Goal: Information Seeking & Learning: Find contact information

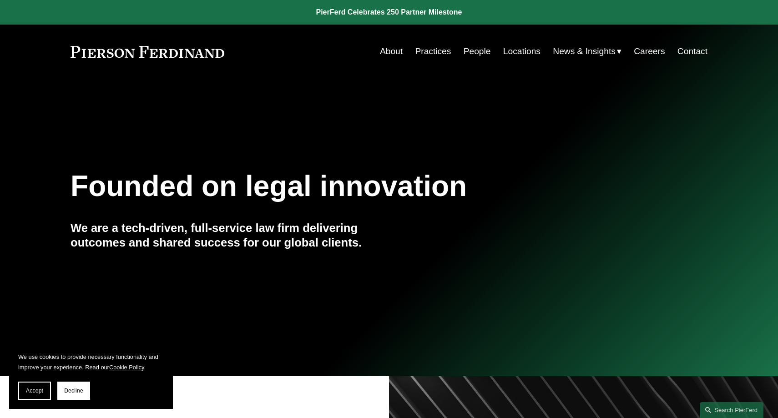
click at [469, 54] on link "People" at bounding box center [476, 51] width 27 height 17
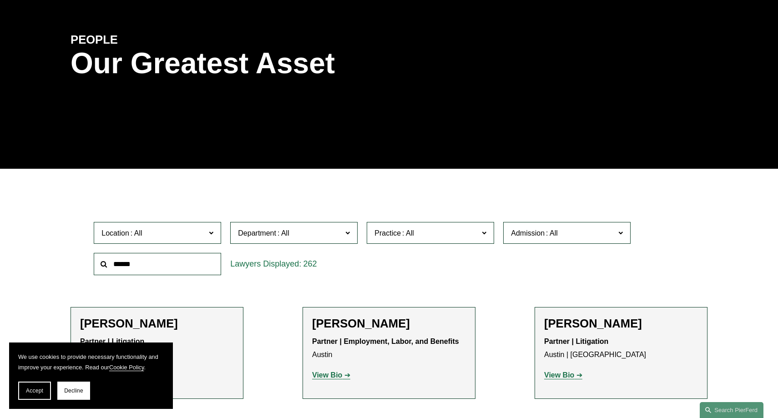
scroll to position [222, 0]
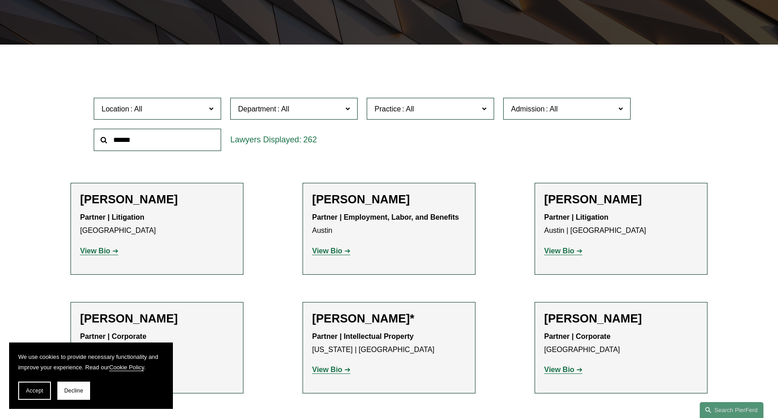
click at [548, 113] on span at bounding box center [551, 109] width 15 height 8
click at [424, 112] on span "Practice" at bounding box center [426, 109] width 104 height 12
click at [319, 119] on label "Department" at bounding box center [293, 109] width 127 height 22
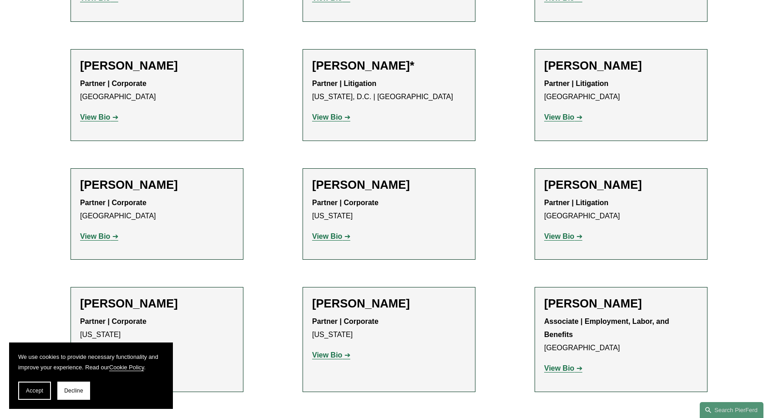
scroll to position [4203, 0]
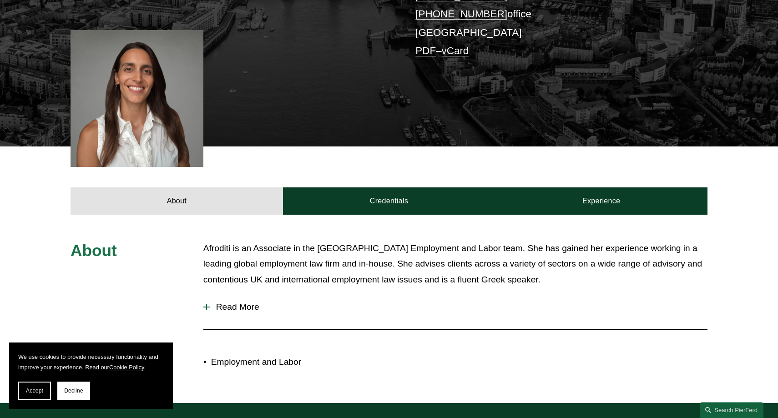
scroll to position [350, 0]
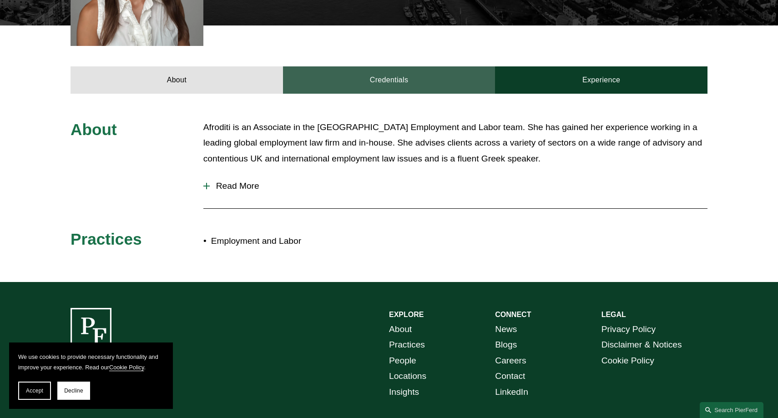
click at [411, 75] on link "Credentials" at bounding box center [389, 79] width 212 height 27
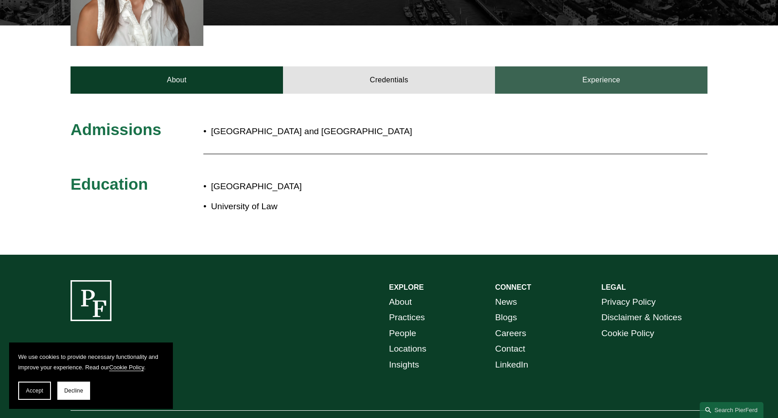
click at [565, 79] on link "Experience" at bounding box center [601, 79] width 212 height 27
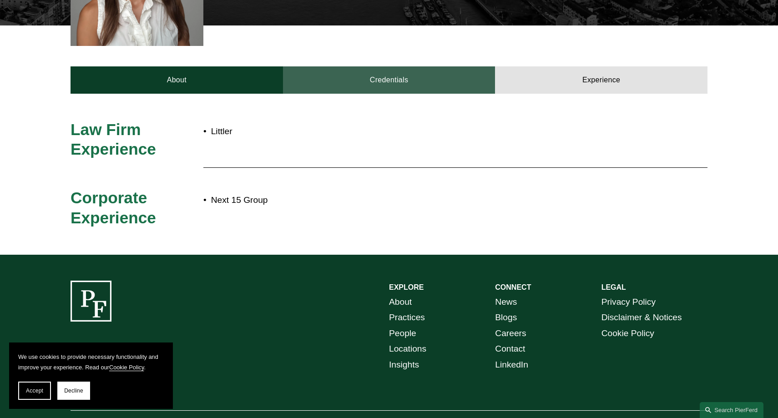
click at [363, 83] on link "Credentials" at bounding box center [389, 79] width 212 height 27
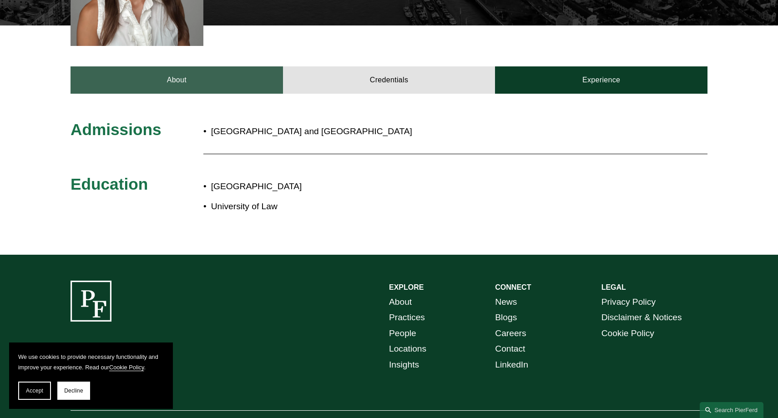
click at [227, 90] on link "About" at bounding box center [176, 79] width 212 height 27
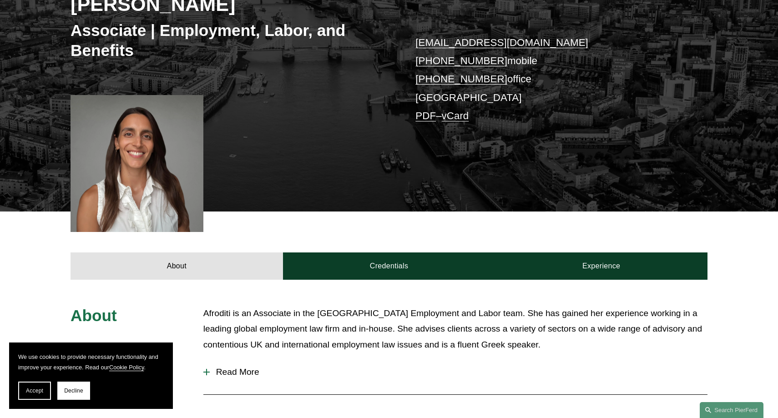
scroll to position [0, 0]
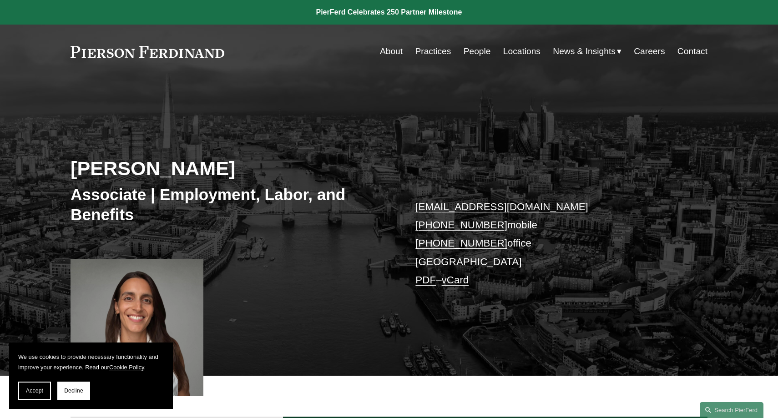
click at [386, 55] on link "About" at bounding box center [391, 51] width 23 height 17
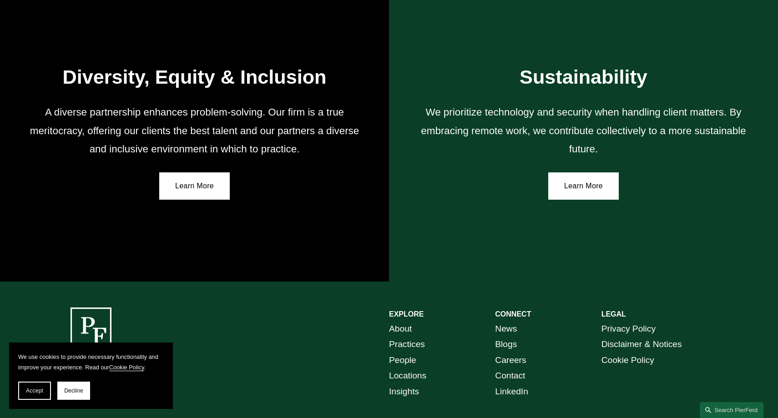
scroll to position [1541, 0]
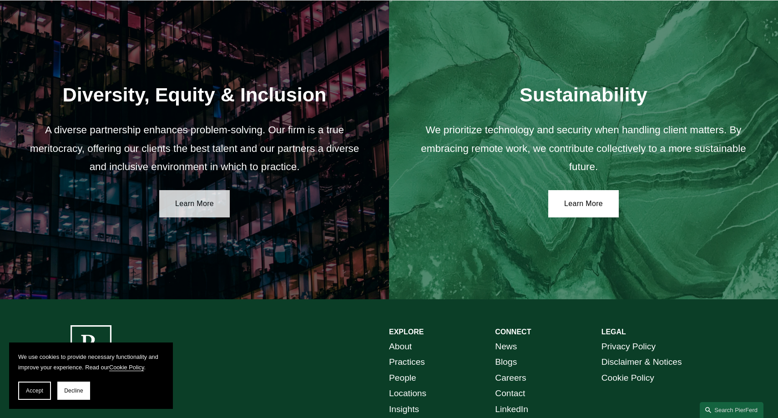
click at [188, 198] on link "Learn More" at bounding box center [194, 203] width 70 height 27
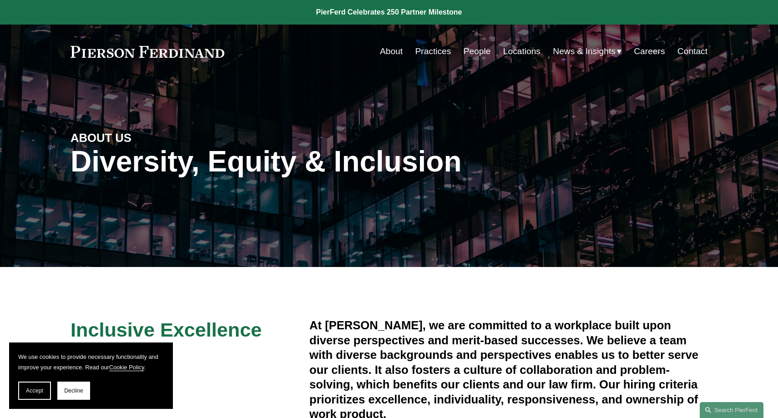
click at [643, 54] on link "Careers" at bounding box center [648, 51] width 31 height 17
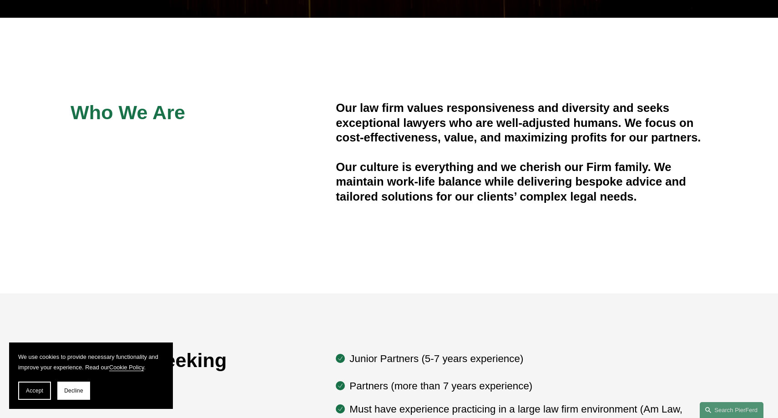
scroll to position [542, 0]
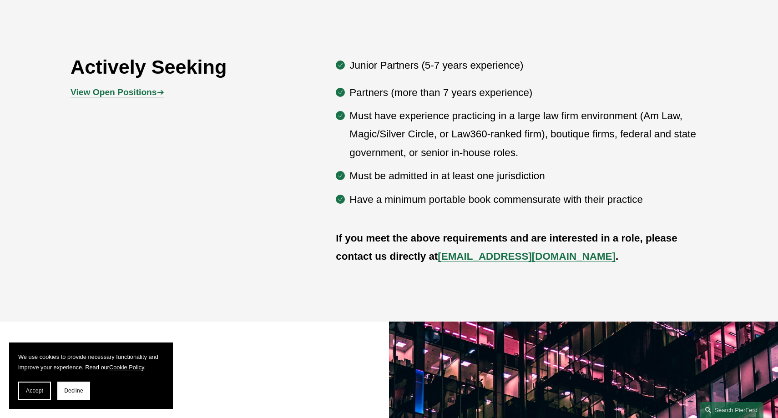
click at [97, 93] on strong "View Open Positions" at bounding box center [113, 92] width 86 height 10
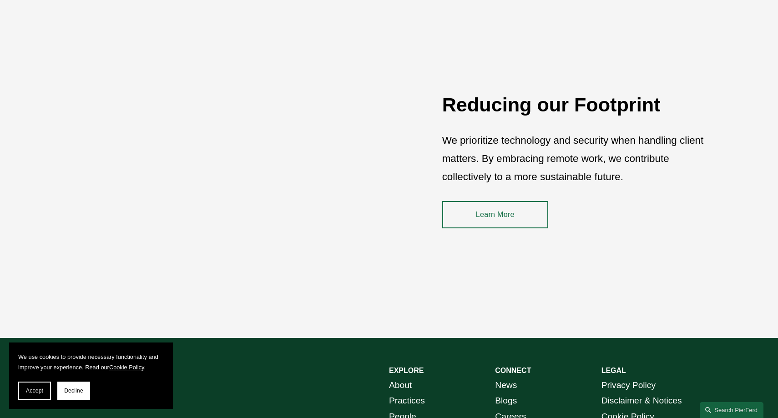
scroll to position [1035, 0]
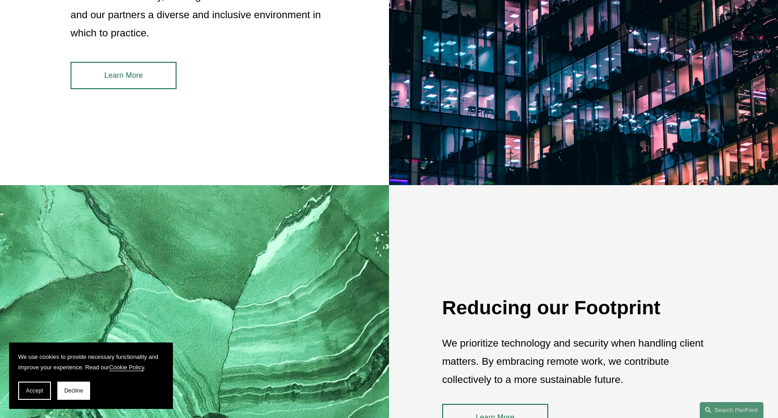
click at [144, 76] on link "Learn More" at bounding box center [123, 75] width 106 height 27
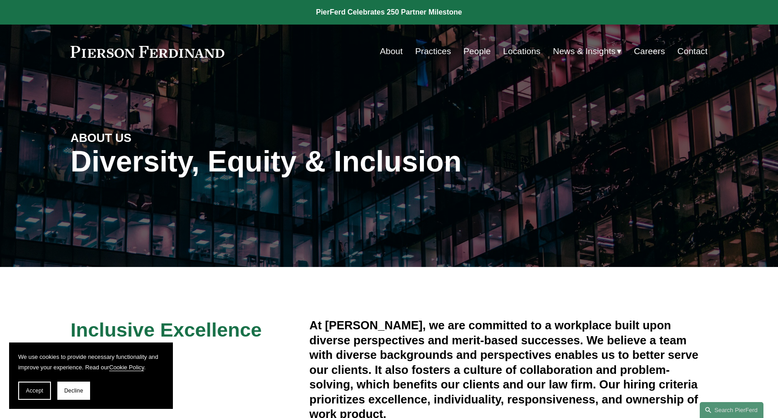
click at [517, 54] on link "Locations" at bounding box center [521, 51] width 37 height 17
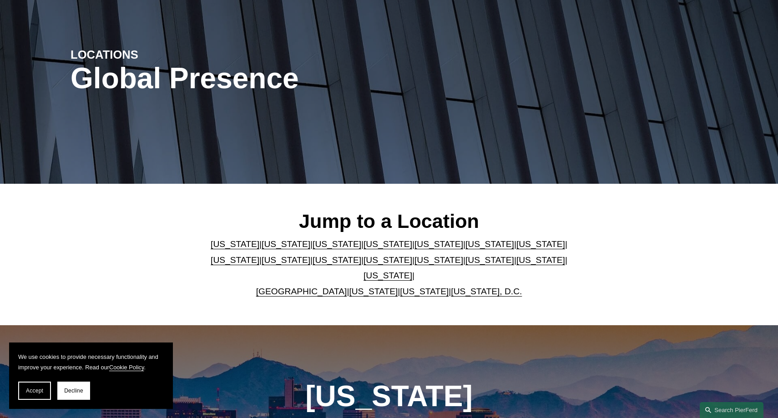
scroll to position [233, 0]
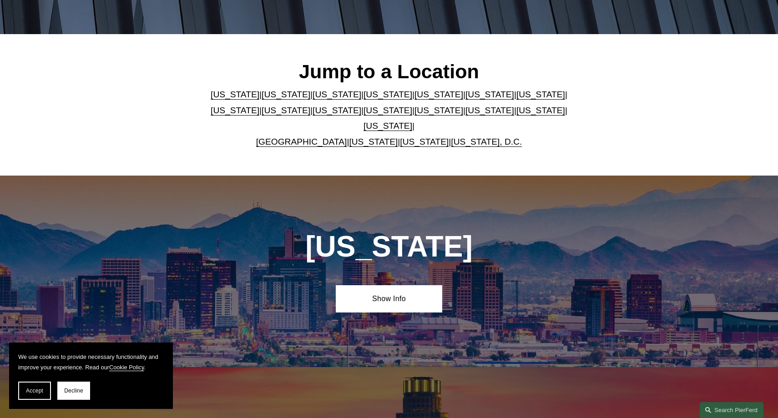
click at [293, 137] on link "[GEOGRAPHIC_DATA]" at bounding box center [301, 142] width 91 height 10
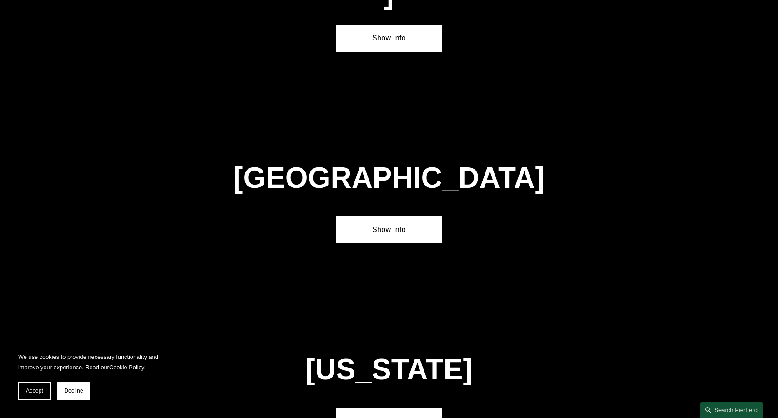
scroll to position [3278, 0]
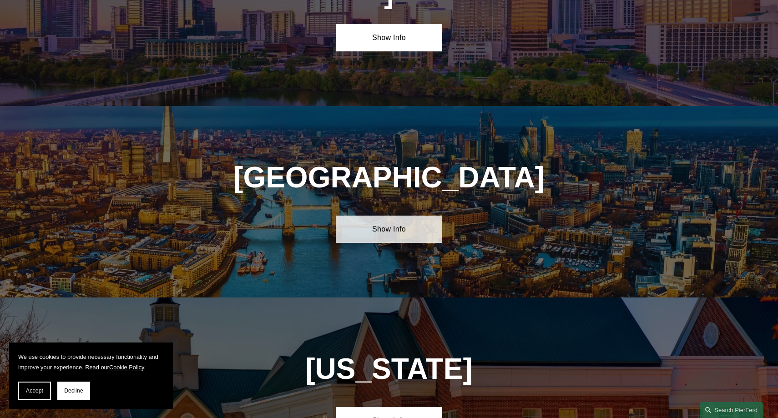
click at [370, 216] on link "Show Info" at bounding box center [389, 229] width 106 height 27
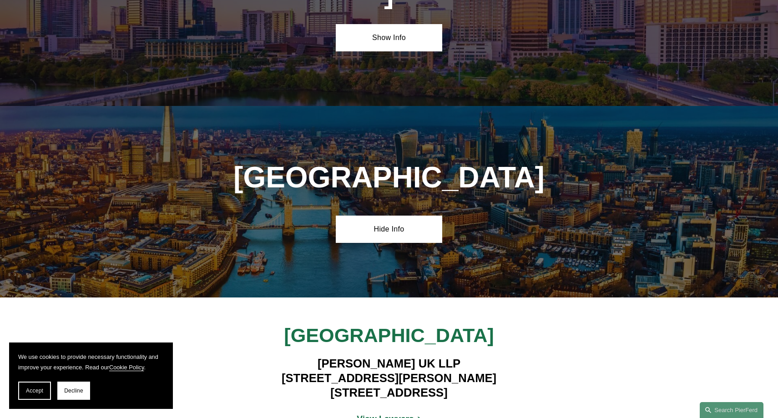
click at [396, 414] on strong "View Lawyers" at bounding box center [385, 419] width 57 height 10
